Goal: Find specific page/section: Find specific page/section

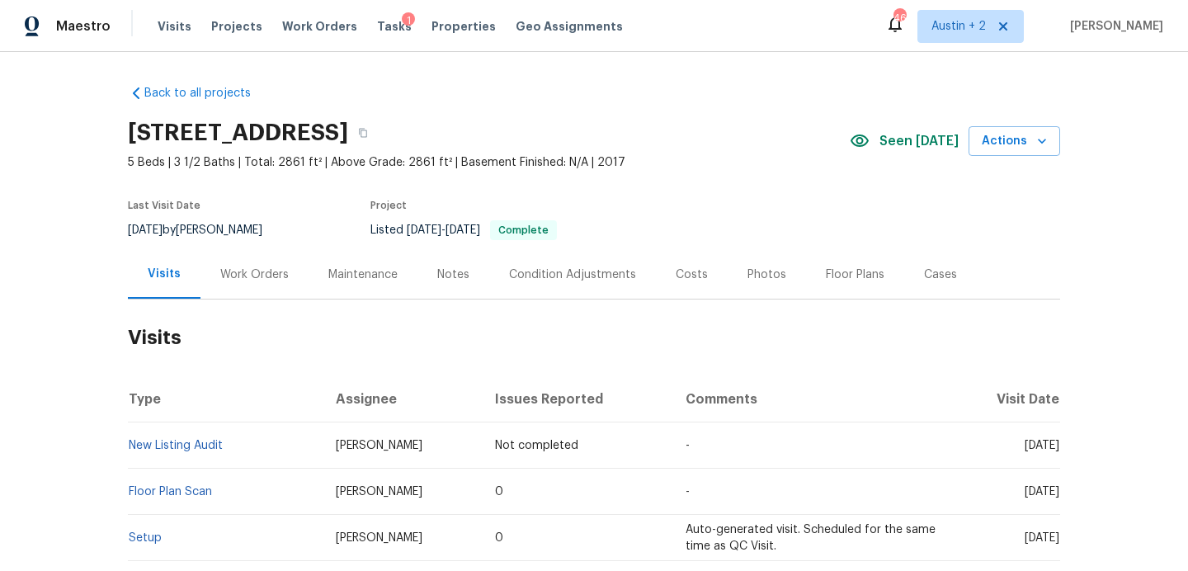
click at [812, 85] on div "Back to all projects [STREET_ADDRESS] 5 Beds | 3 1/2 Baths | Total: 2861 ft² | …" at bounding box center [594, 531] width 932 height 918
click at [230, 23] on span "Projects" at bounding box center [236, 26] width 51 height 16
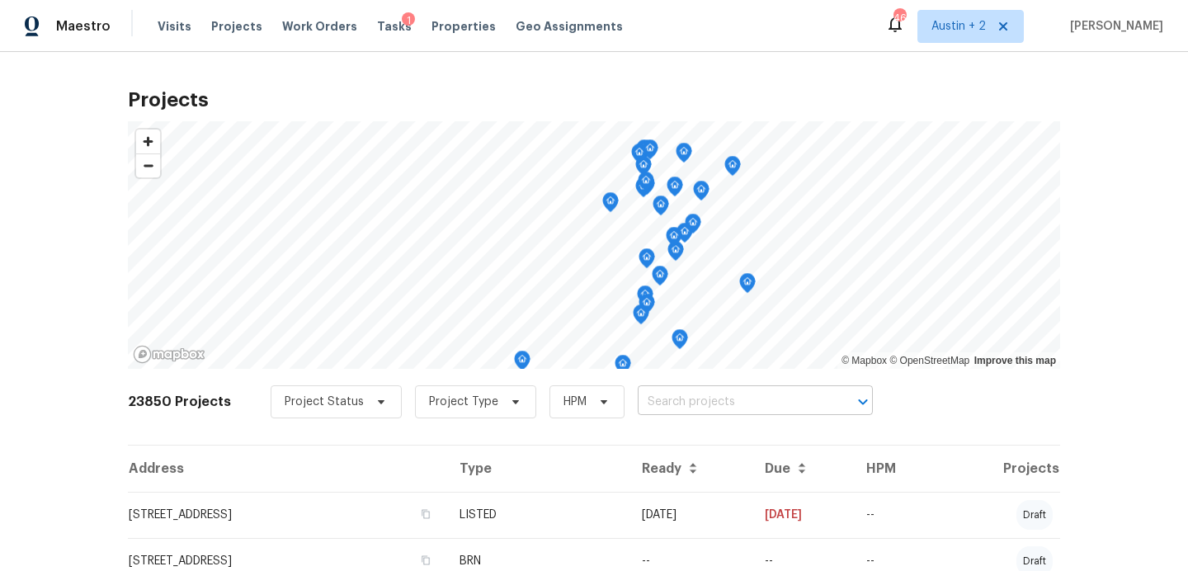
click at [674, 398] on input "text" at bounding box center [732, 402] width 189 height 26
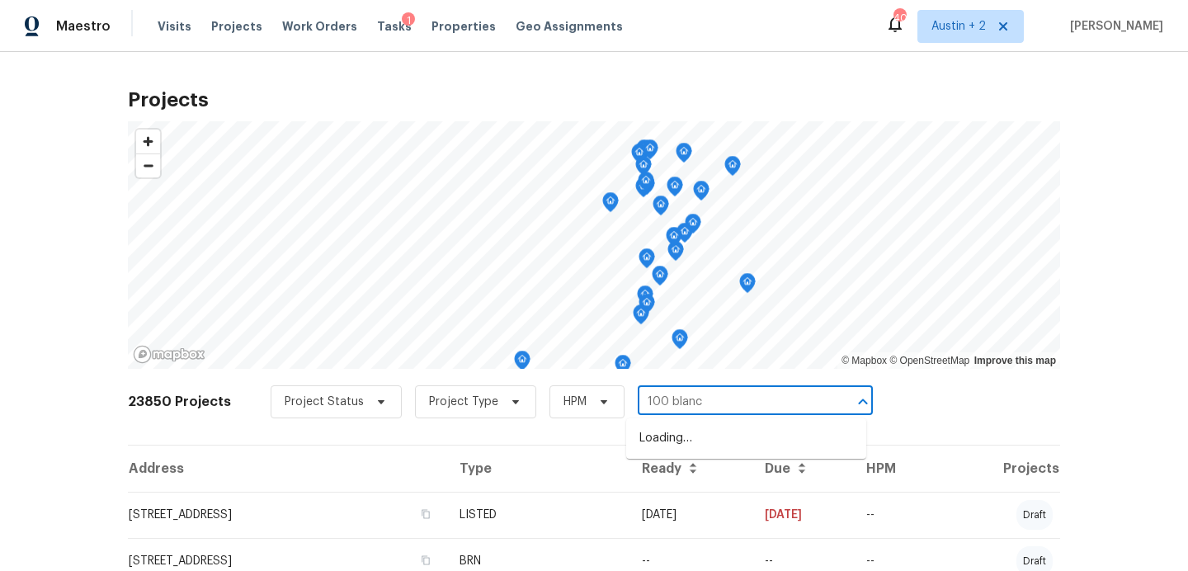
type input "100 [PERSON_NAME]"
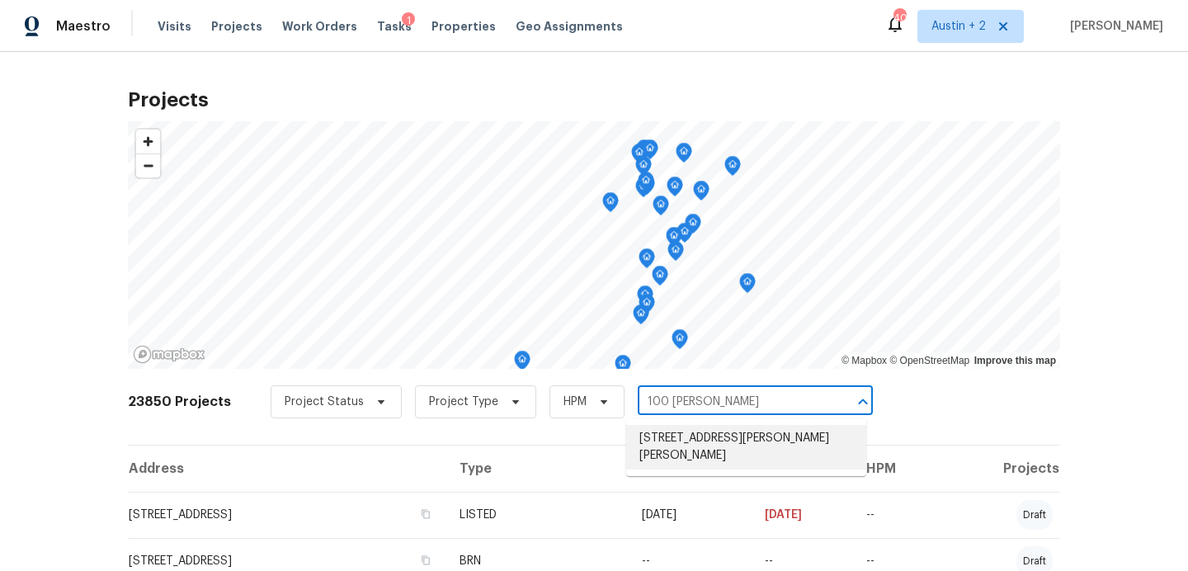
click at [675, 453] on li "[STREET_ADDRESS][PERSON_NAME][PERSON_NAME]" at bounding box center [746, 447] width 240 height 45
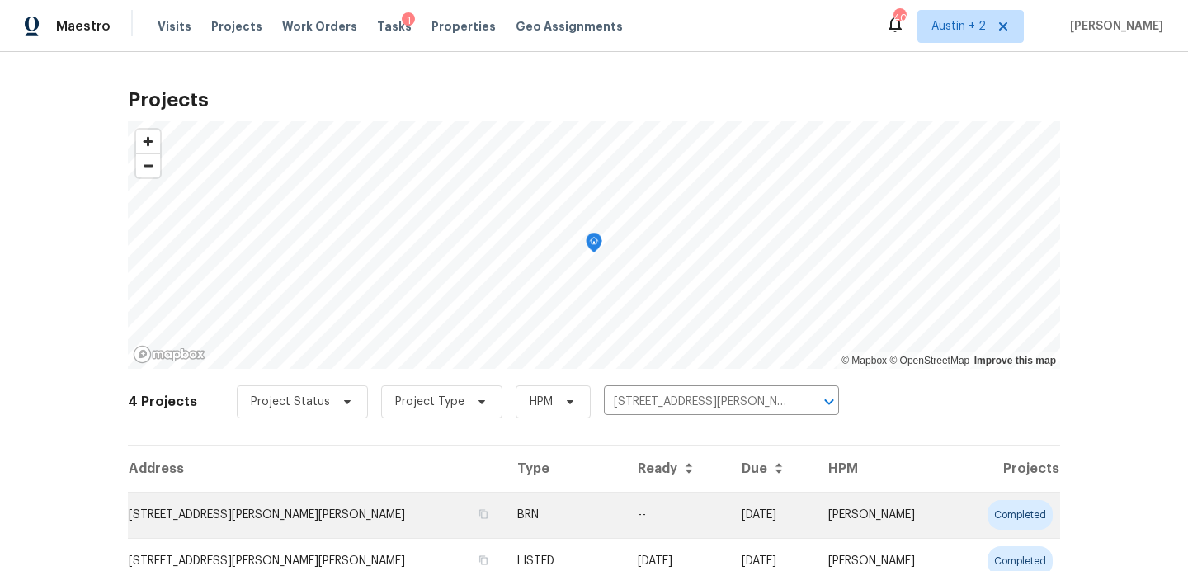
click at [263, 513] on td "[STREET_ADDRESS][PERSON_NAME][PERSON_NAME]" at bounding box center [316, 515] width 376 height 46
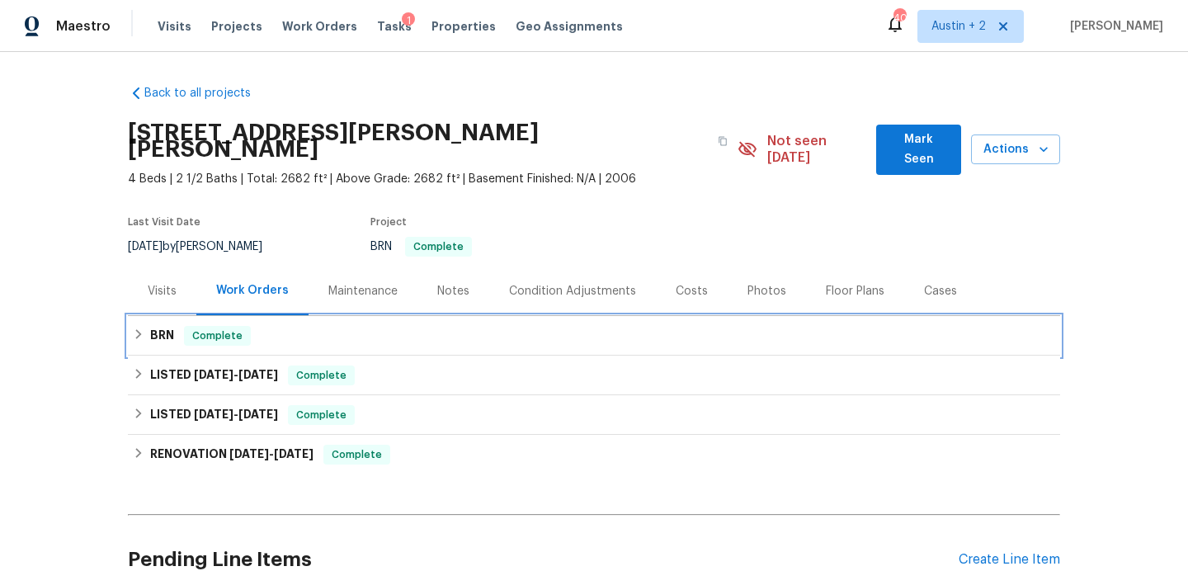
click at [321, 328] on div "BRN Complete" at bounding box center [594, 336] width 922 height 20
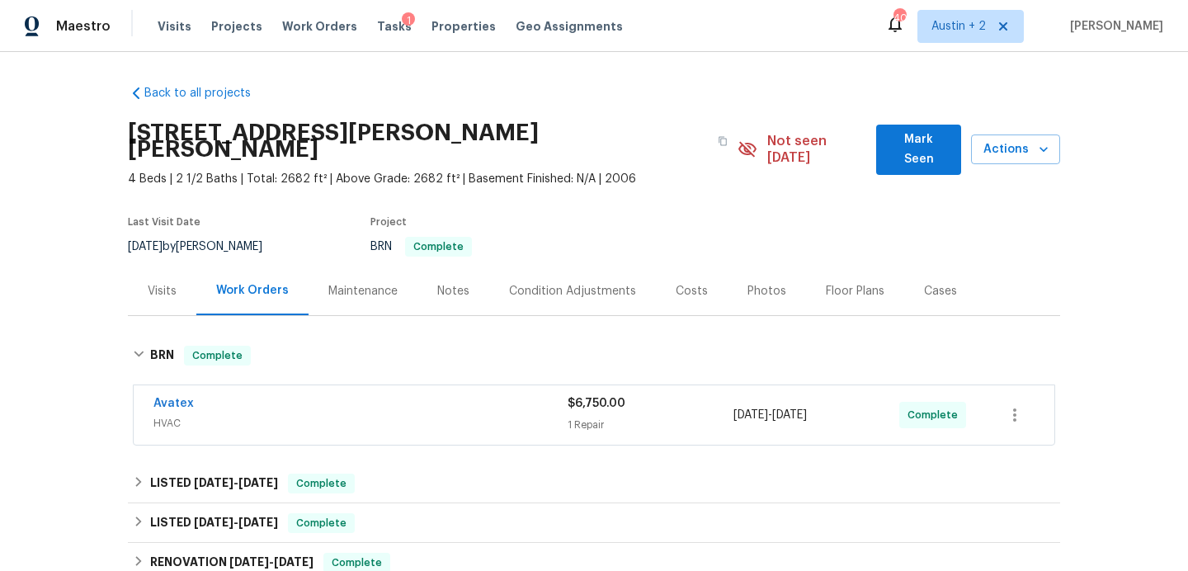
click at [335, 395] on div "Avatex" at bounding box center [360, 405] width 414 height 20
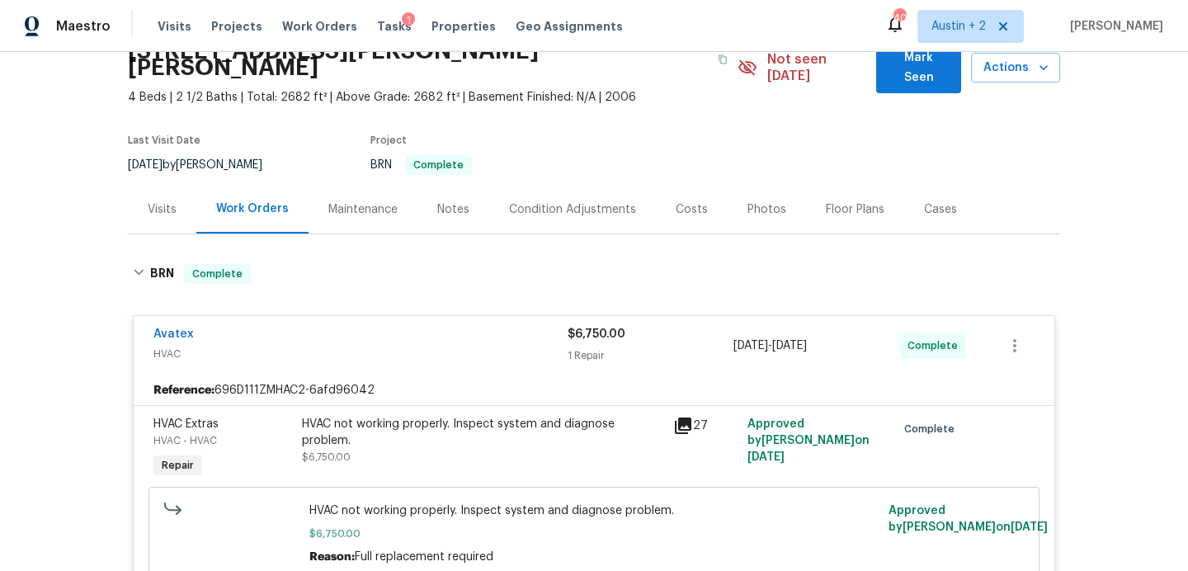
scroll to position [96, 0]
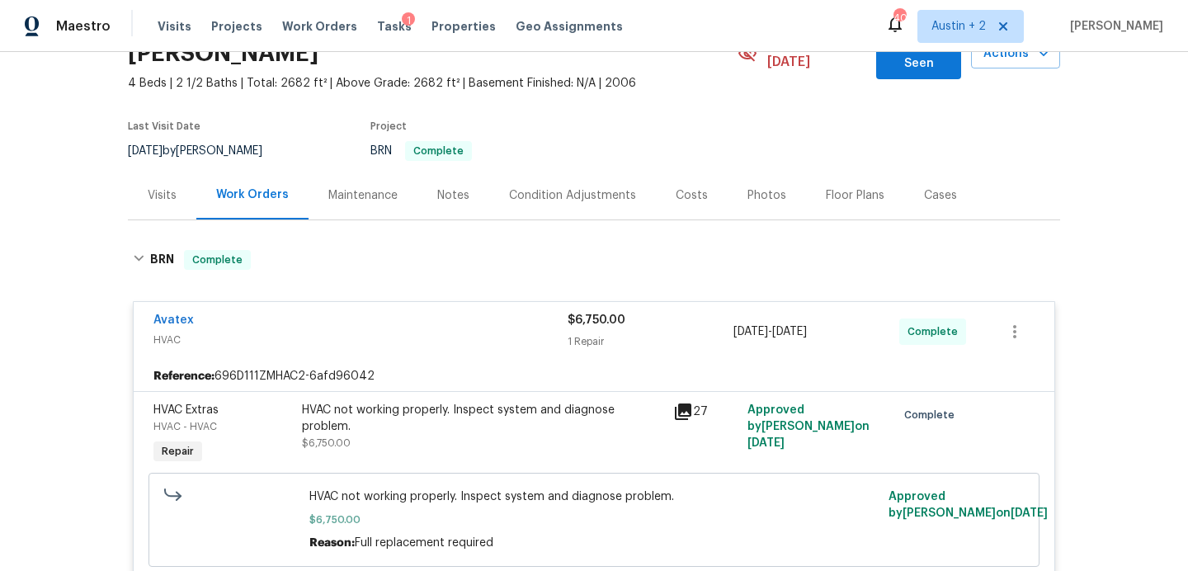
click at [683, 403] on icon at bounding box center [683, 411] width 16 height 16
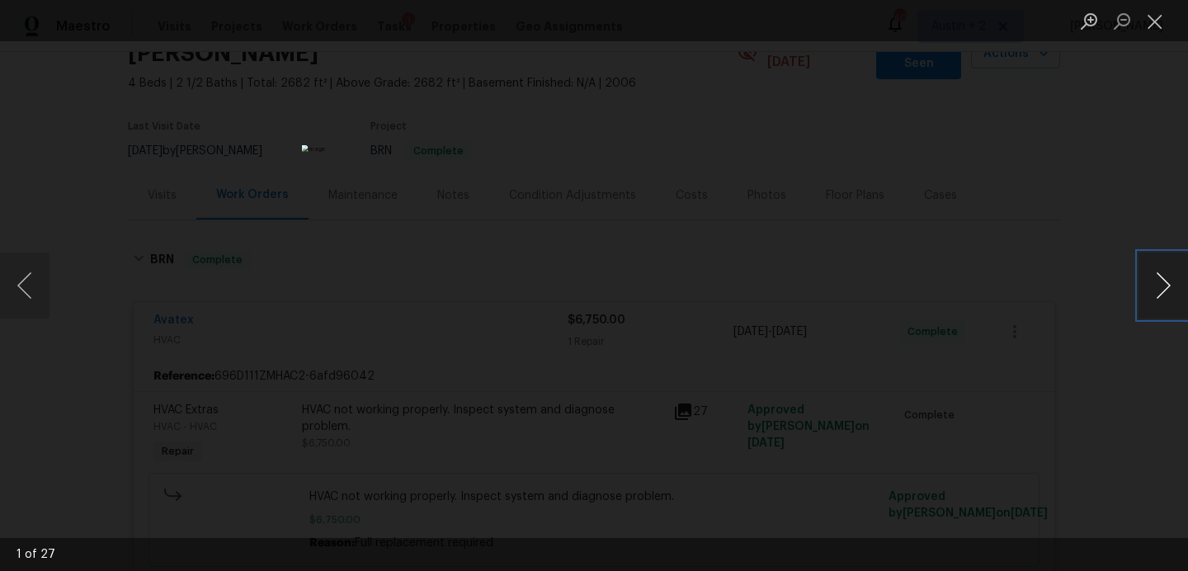
click at [1160, 284] on button "Next image" at bounding box center [1162, 285] width 49 height 66
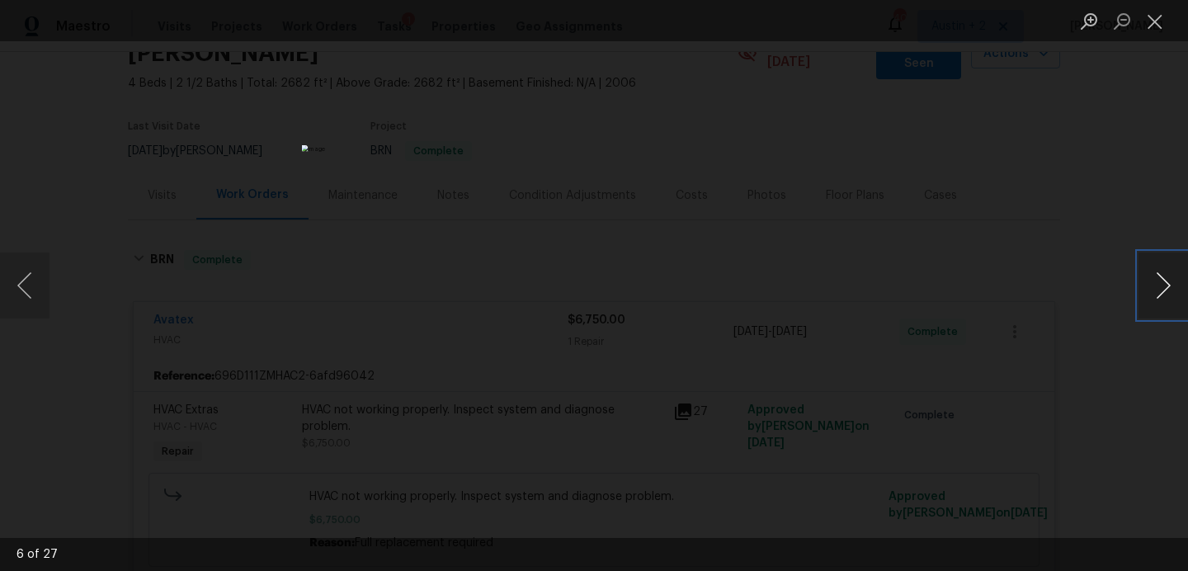
click at [1160, 284] on button "Next image" at bounding box center [1162, 285] width 49 height 66
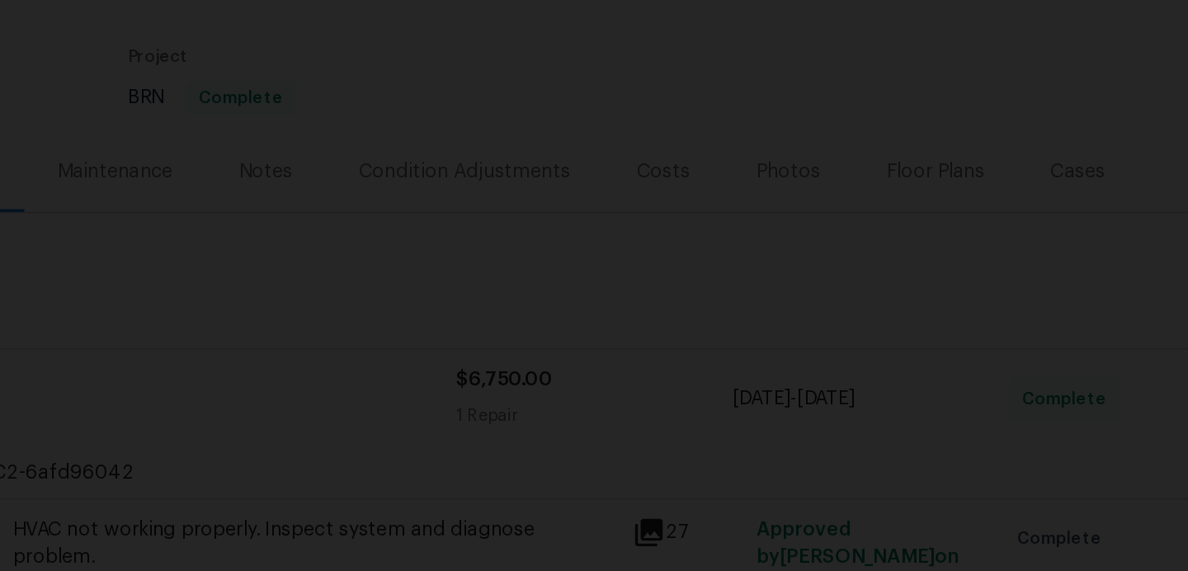
click at [706, 393] on img "Lightbox" at bounding box center [451, 536] width 1914 height 920
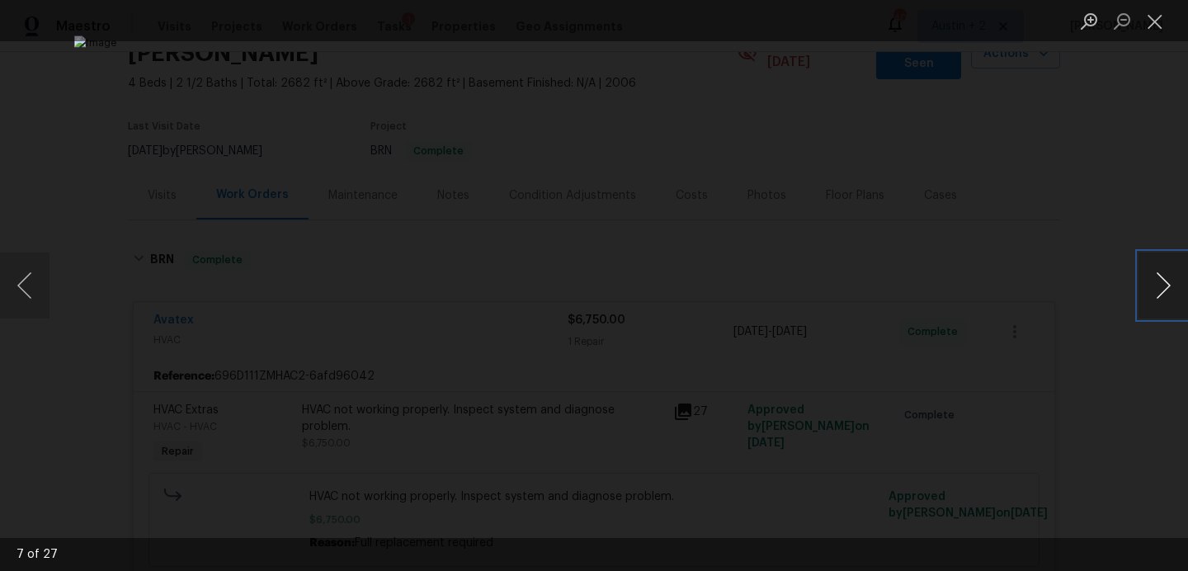
click at [1164, 290] on button "Next image" at bounding box center [1162, 285] width 49 height 66
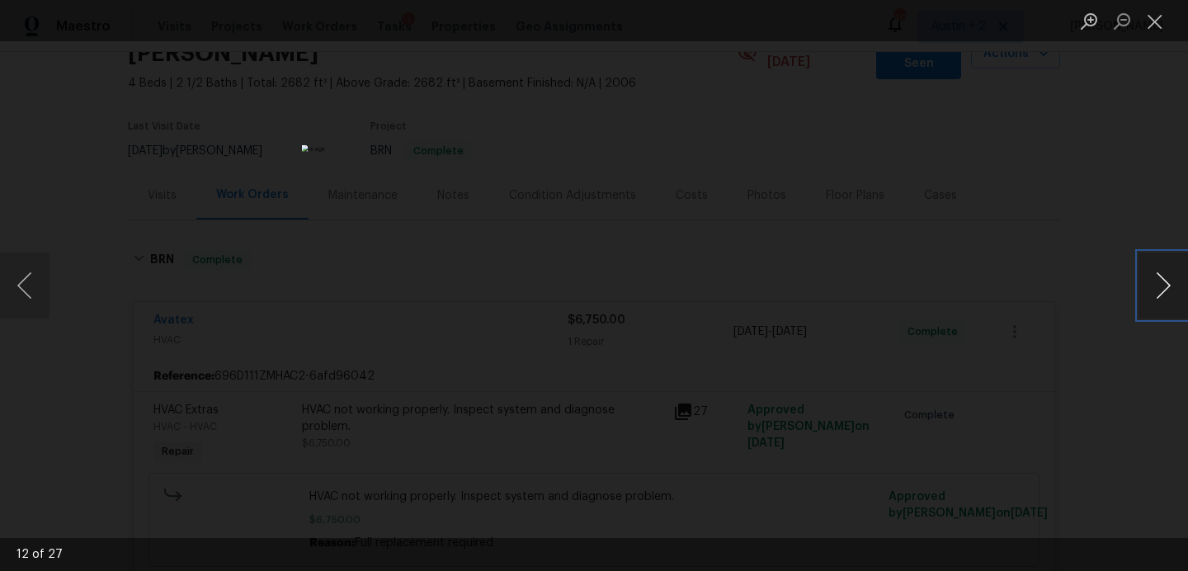
click at [1164, 290] on button "Next image" at bounding box center [1162, 285] width 49 height 66
click at [8, 299] on button "Previous image" at bounding box center [24, 285] width 49 height 66
click at [1165, 276] on button "Next image" at bounding box center [1162, 285] width 49 height 66
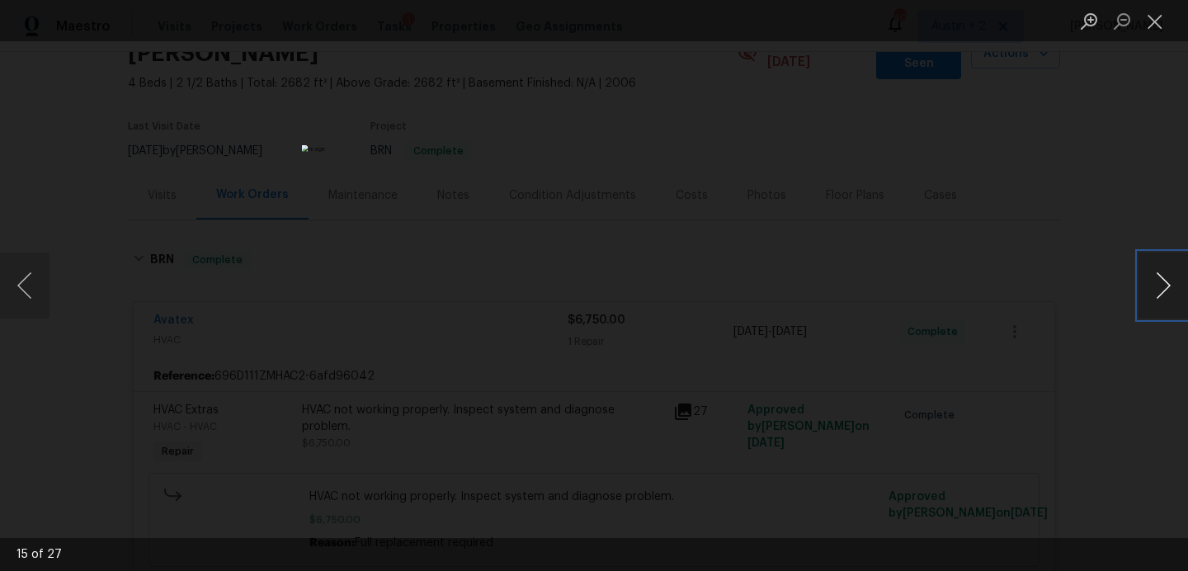
click at [1165, 276] on button "Next image" at bounding box center [1162, 285] width 49 height 66
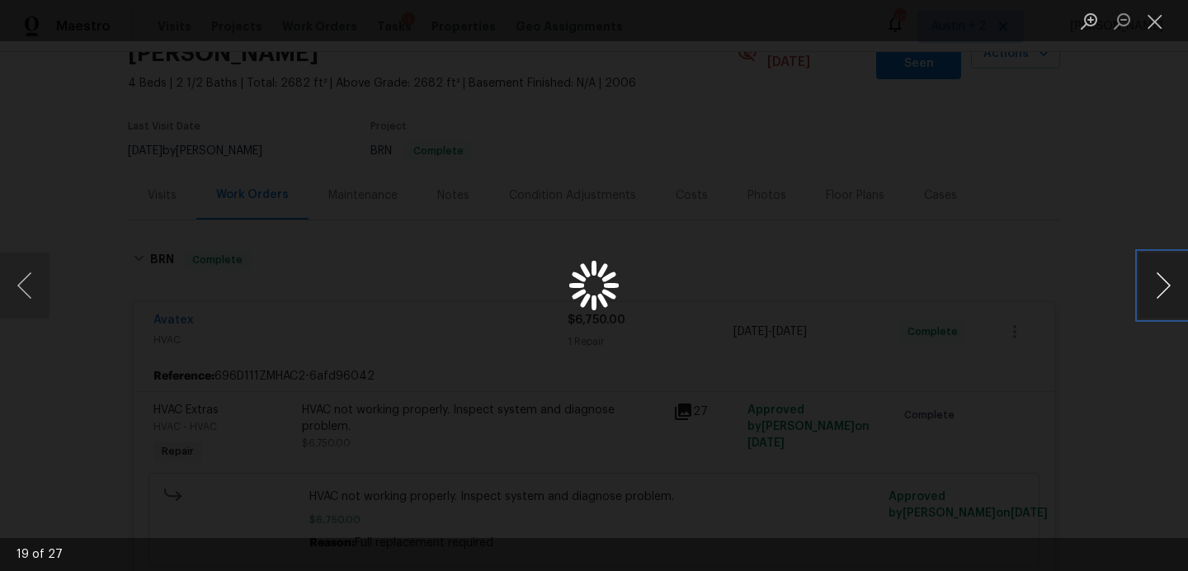
click at [1165, 276] on button "Next image" at bounding box center [1162, 285] width 49 height 66
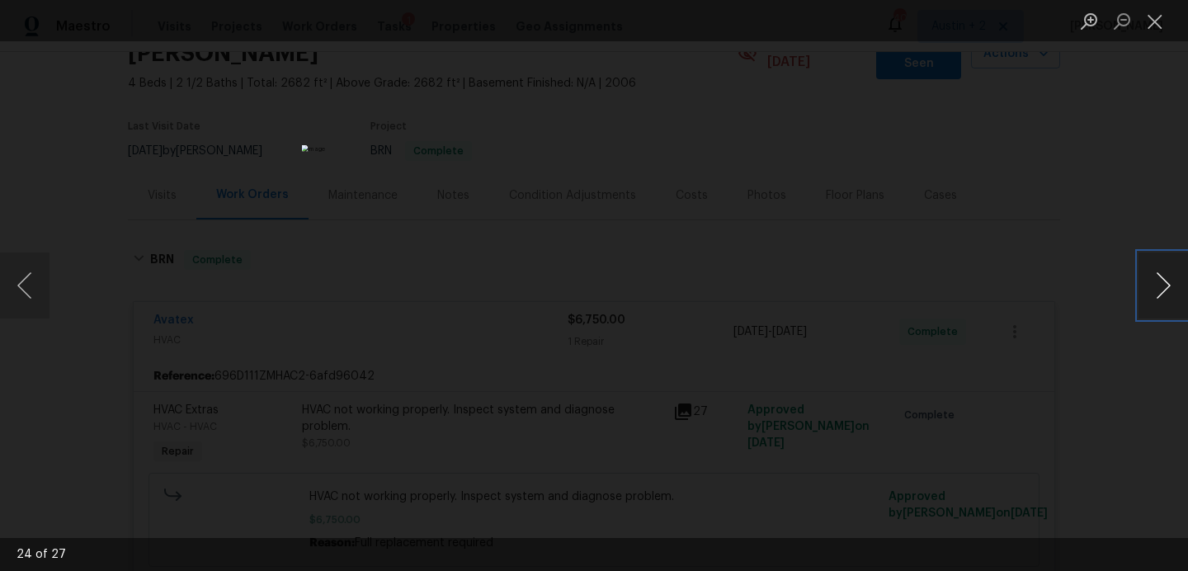
click at [1165, 276] on button "Next image" at bounding box center [1162, 285] width 49 height 66
click at [45, 277] on button "Previous image" at bounding box center [24, 285] width 49 height 66
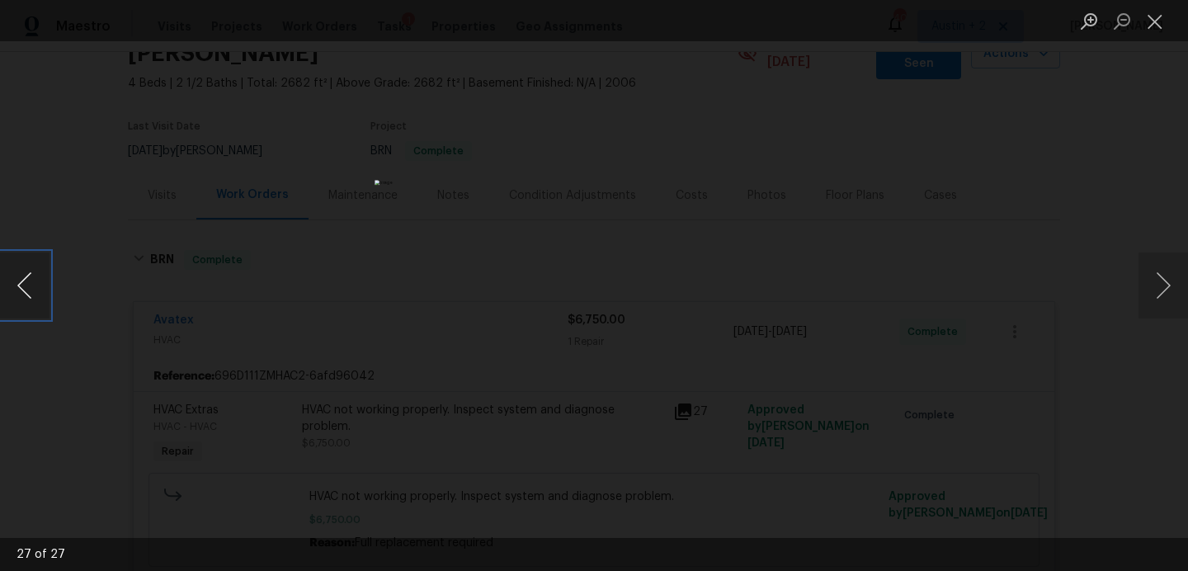
click at [45, 277] on button "Previous image" at bounding box center [24, 285] width 49 height 66
